Goal: Task Accomplishment & Management: Manage account settings

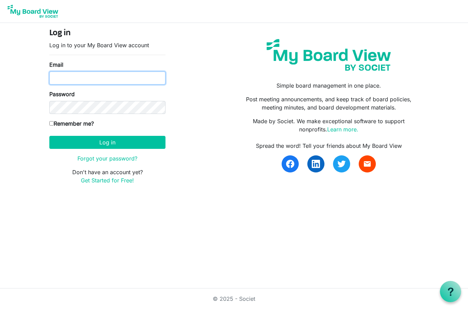
click at [126, 78] on input "Email" at bounding box center [107, 78] width 116 height 13
type input "rays@24jdc.us"
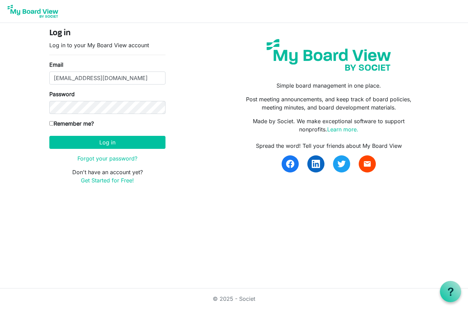
click at [53, 124] on input "Remember me?" at bounding box center [51, 123] width 4 height 4
checkbox input "true"
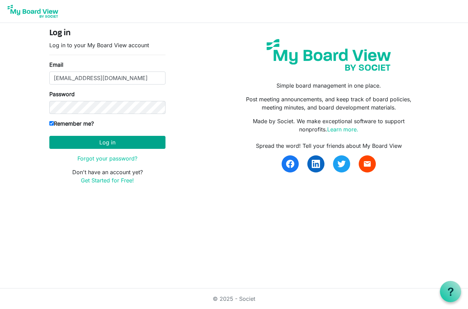
click at [80, 138] on button "Log in" at bounding box center [107, 142] width 116 height 13
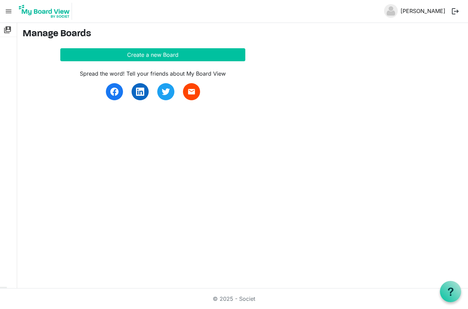
click at [425, 13] on link "Raymond Steib" at bounding box center [423, 11] width 50 height 14
click at [9, 13] on span "menu" at bounding box center [8, 11] width 13 height 13
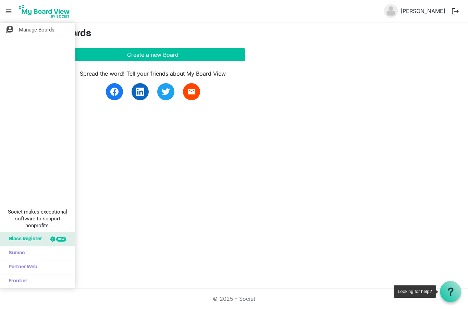
click at [453, 289] on use at bounding box center [450, 292] width 5 height 8
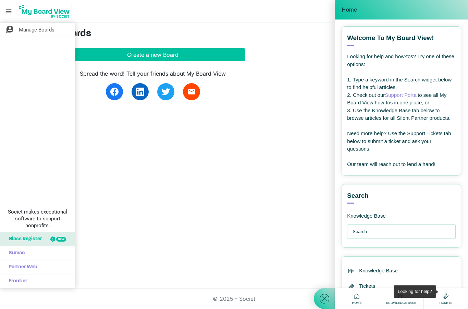
click at [192, 205] on div "switch_account Manage Boards Societ makes exceptional software to support nonpr…" at bounding box center [234, 156] width 468 height 266
click at [19, 136] on div "switch_account Manage Boards Societ makes exceptional software to support nonpr…" at bounding box center [37, 156] width 75 height 266
click at [439, 35] on div "Welcome to My Board View! View all articles" at bounding box center [401, 40] width 109 height 12
click at [211, 112] on main "Manage Boards Create a new Board Spread the word! Tell your friends about My Bo…" at bounding box center [242, 68] width 451 height 91
click at [36, 30] on span "Manage Boards" at bounding box center [37, 30] width 36 height 14
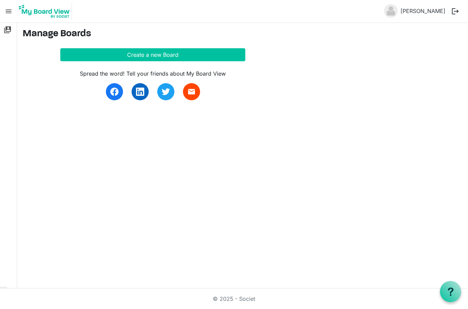
click at [9, 12] on span "menu" at bounding box center [8, 11] width 13 height 13
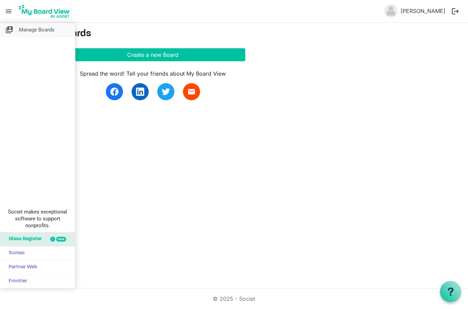
click at [41, 32] on span "Manage Boards" at bounding box center [37, 30] width 36 height 14
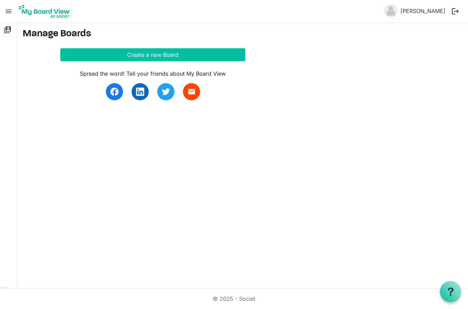
click at [13, 9] on span "menu" at bounding box center [8, 11] width 13 height 13
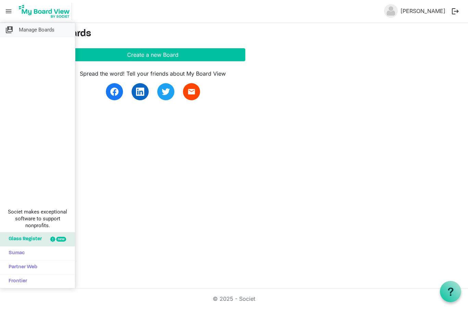
click at [28, 32] on span "Manage Boards" at bounding box center [37, 30] width 36 height 14
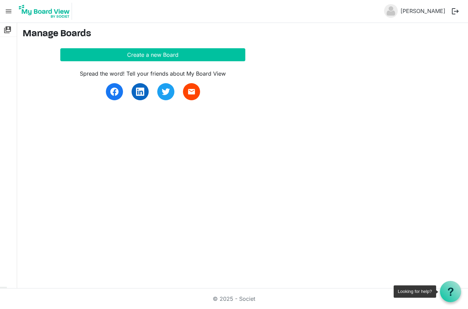
click at [448, 299] on div at bounding box center [450, 291] width 21 height 21
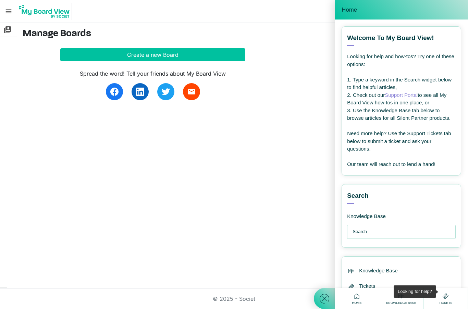
click at [353, 225] on input "text" at bounding box center [403, 232] width 101 height 14
click at [347, 76] on div "1. Type a keyword in the Search widget below to find helpful articles," at bounding box center [401, 83] width 109 height 15
click at [385, 92] on link "Support Portal" at bounding box center [401, 95] width 33 height 6
click at [178, 36] on h3 "Manage Boards" at bounding box center [243, 34] width 440 height 12
click at [57, 14] on img at bounding box center [44, 11] width 55 height 17
